Goal: Check status: Check status

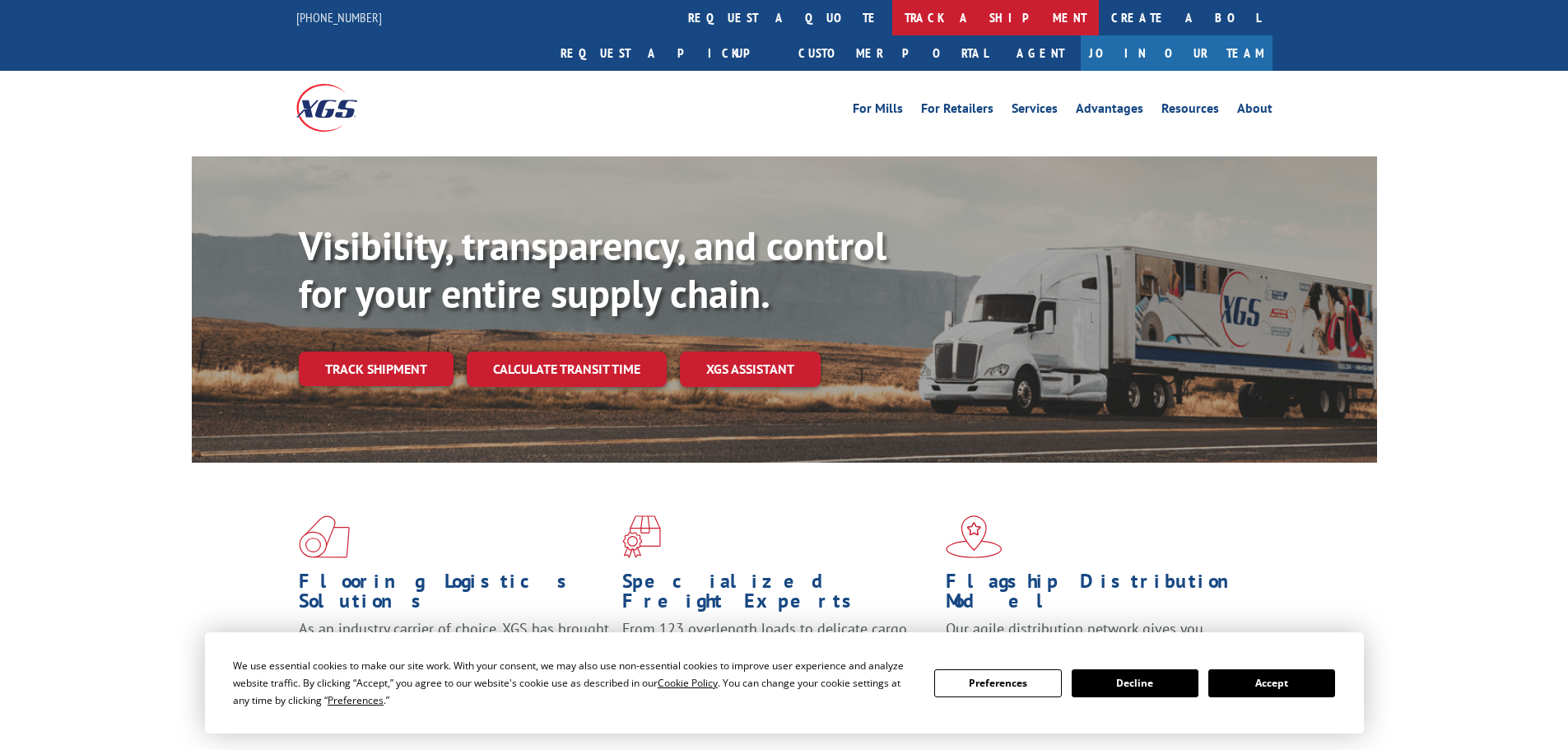
click at [892, 4] on link "track a shipment" at bounding box center [995, 17] width 207 height 35
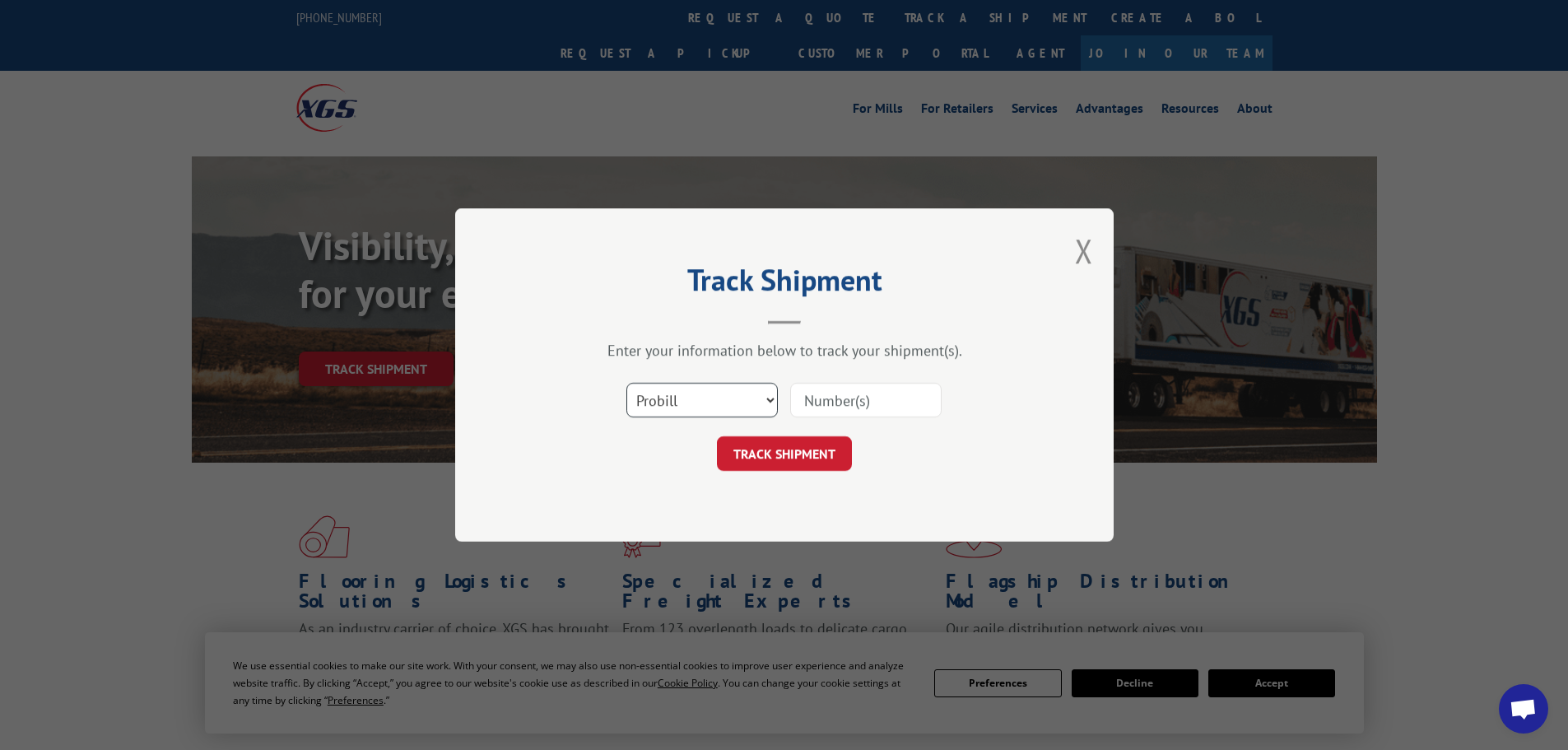
click at [693, 400] on select "Select category... Probill BOL PO" at bounding box center [702, 400] width 151 height 34
select select "po"
click at [626, 383] on select "Select category... Probill BOL PO" at bounding box center [702, 400] width 151 height 34
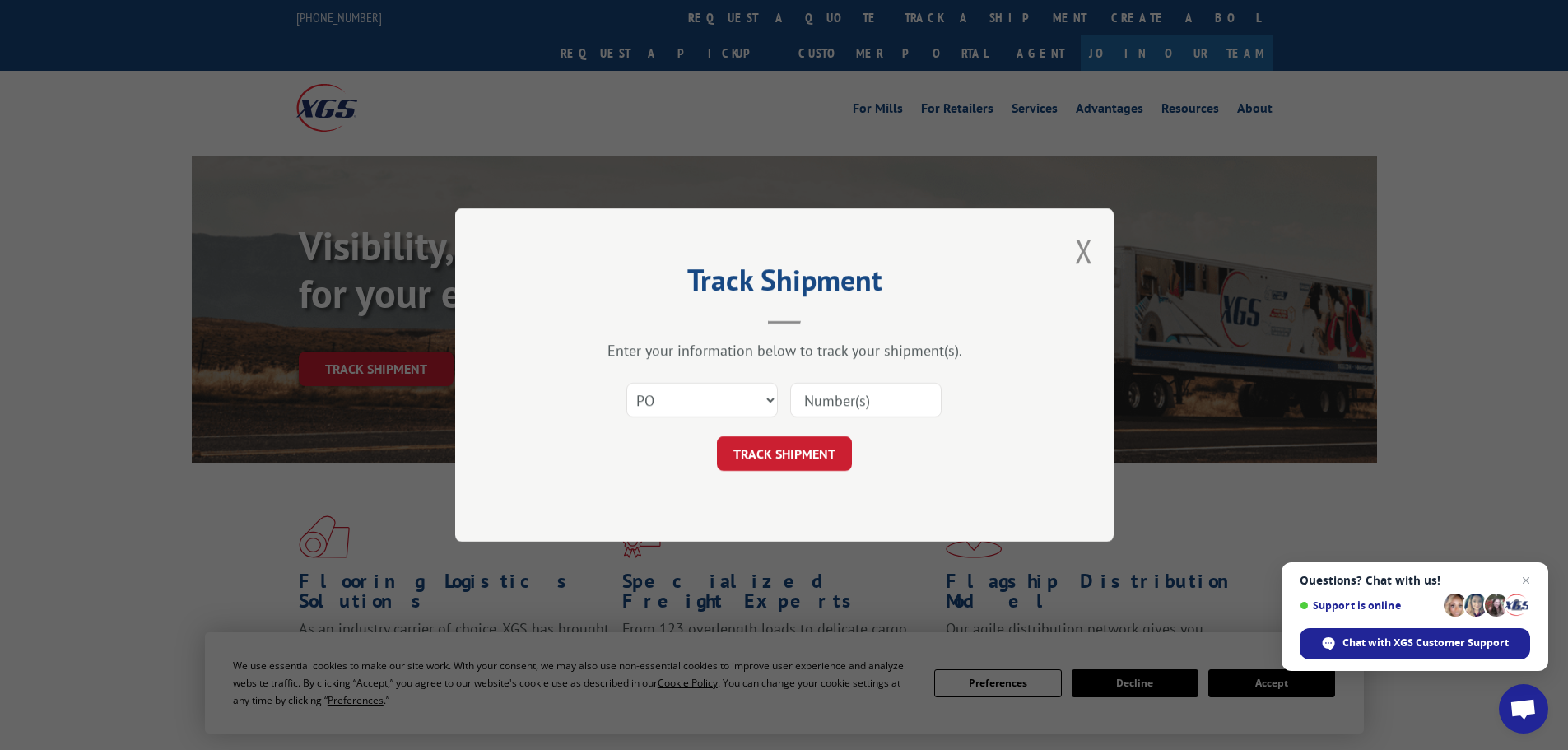
paste input "12537571"
type input "12537571"
click at [821, 442] on button "TRACK SHIPMENT" at bounding box center [784, 454] width 135 height 34
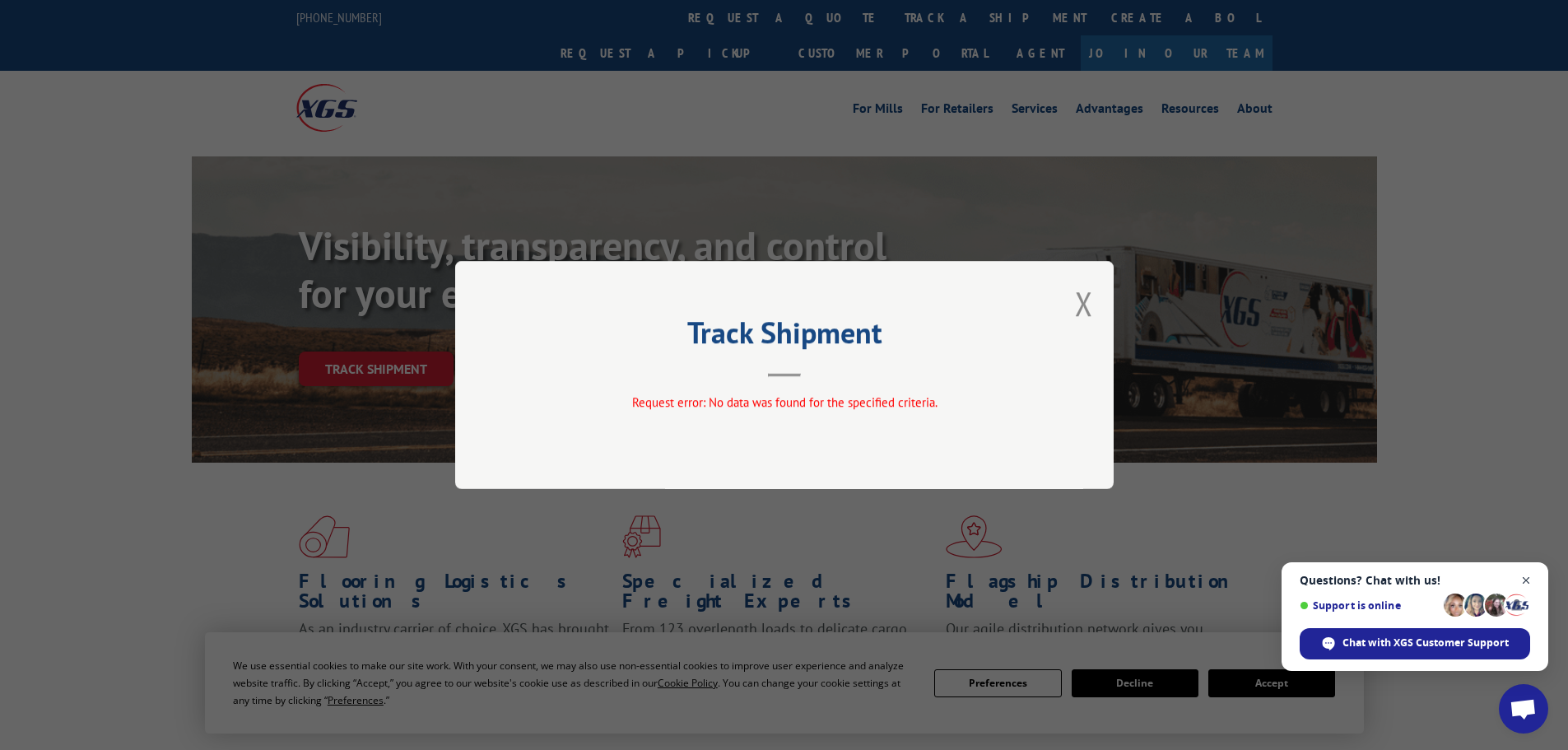
click at [1527, 577] on span "Close chat" at bounding box center [1526, 581] width 21 height 21
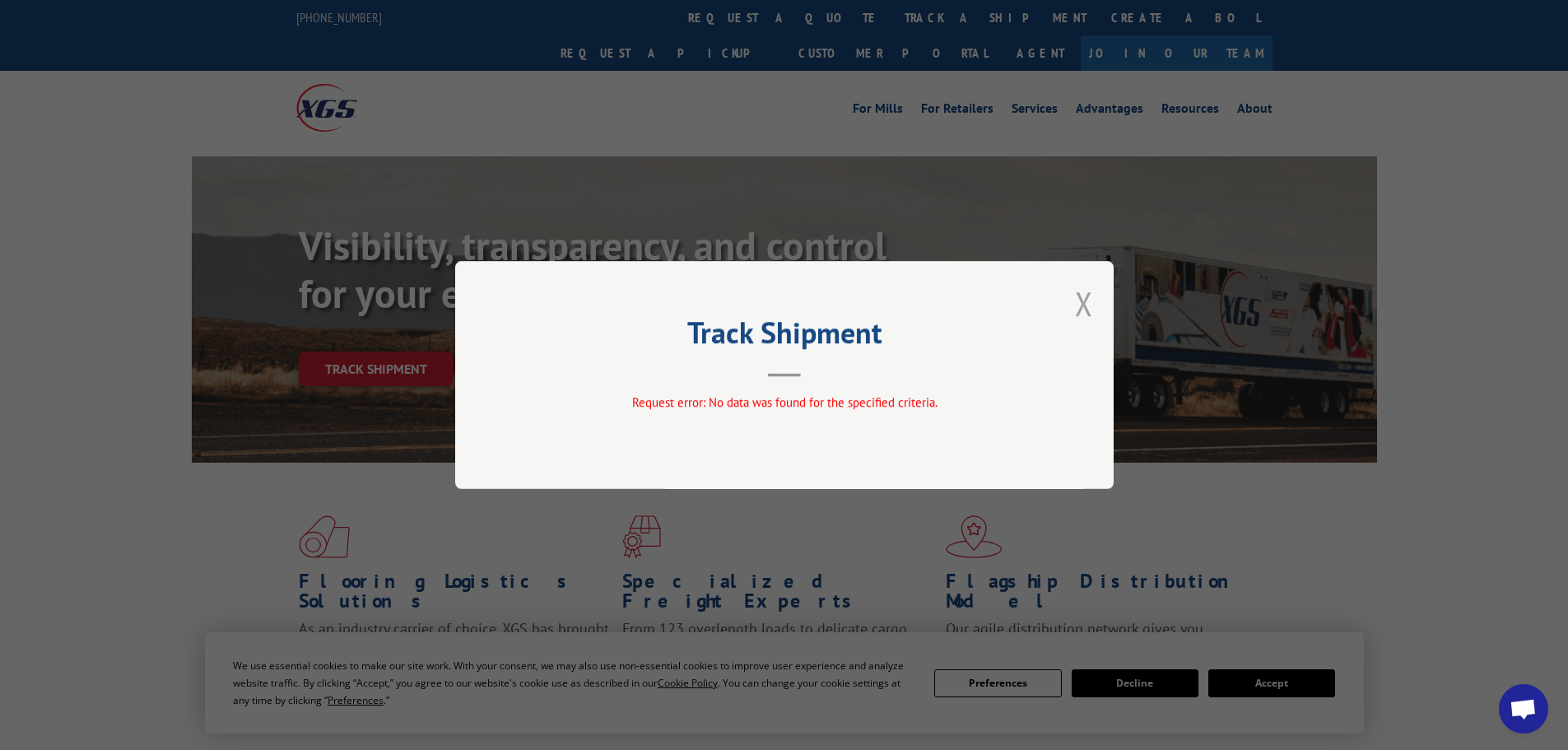
click at [1079, 305] on button "Close modal" at bounding box center [1084, 303] width 18 height 44
